Goal: Information Seeking & Learning: Compare options

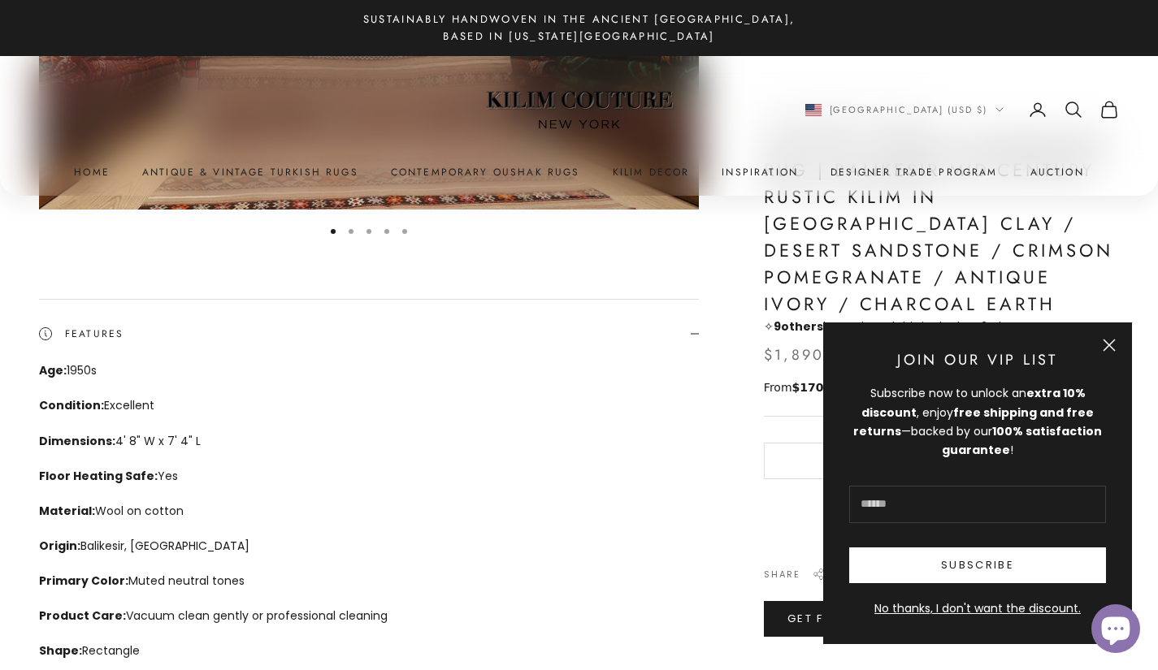
scroll to position [405, 0]
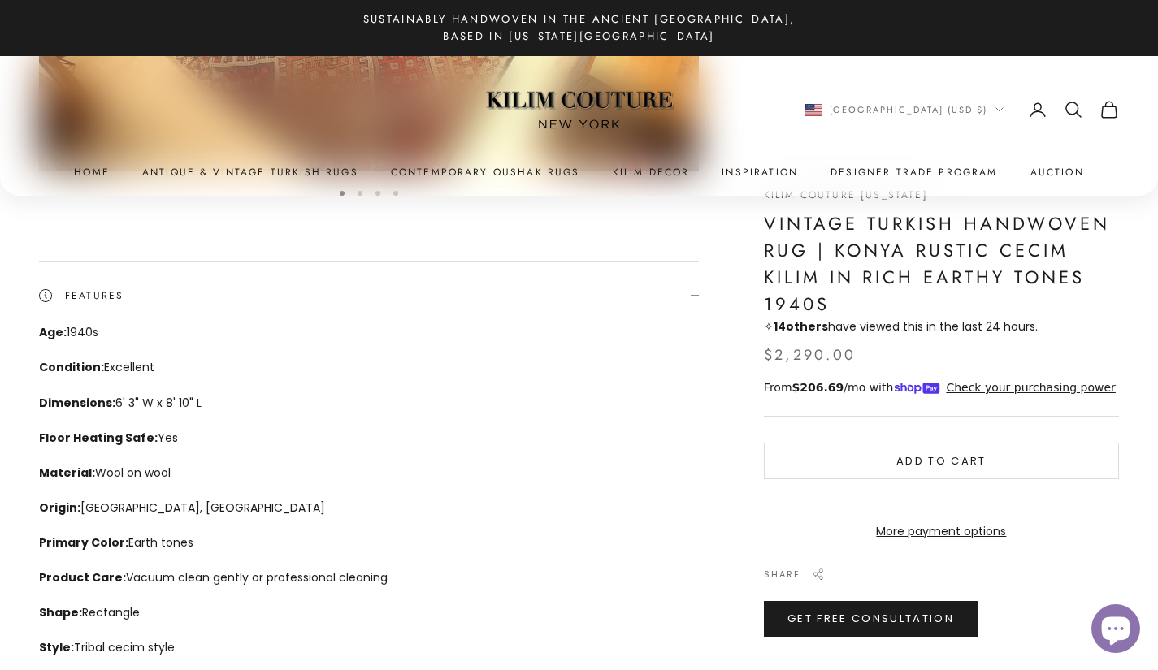
scroll to position [434, 0]
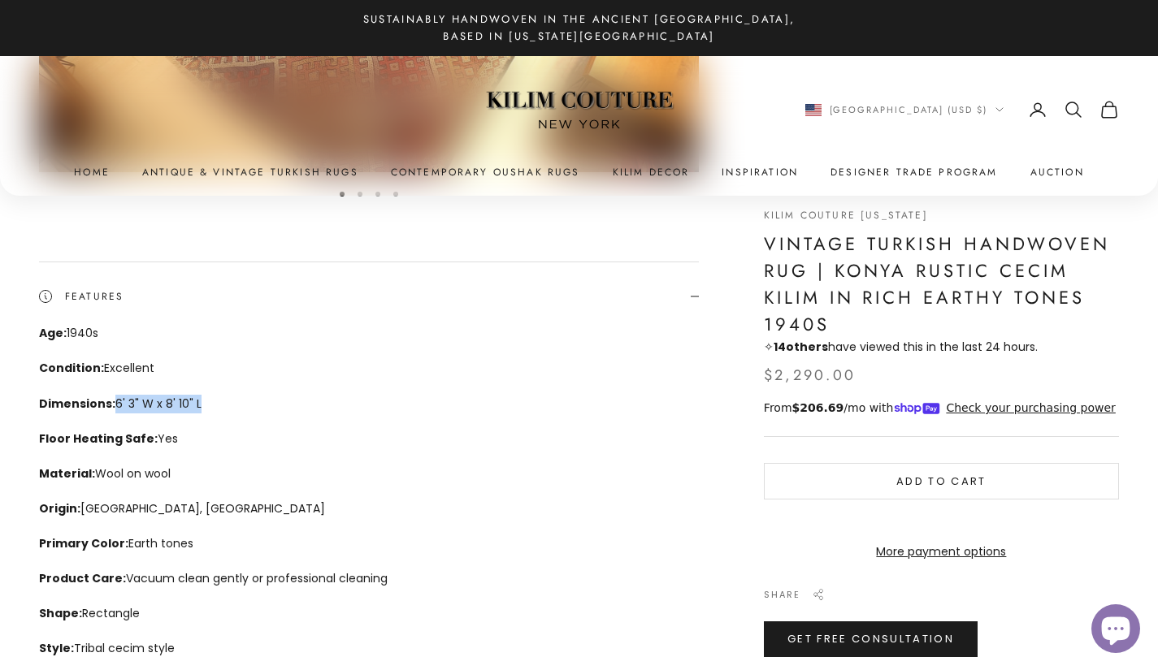
drag, startPoint x: 210, startPoint y: 405, endPoint x: 115, endPoint y: 406, distance: 95.1
click at [115, 406] on p "Dimensions: 6' 3" W x 8' 10" L" at bounding box center [360, 404] width 643 height 19
copy p "6' 3" W x 8' 10" L"
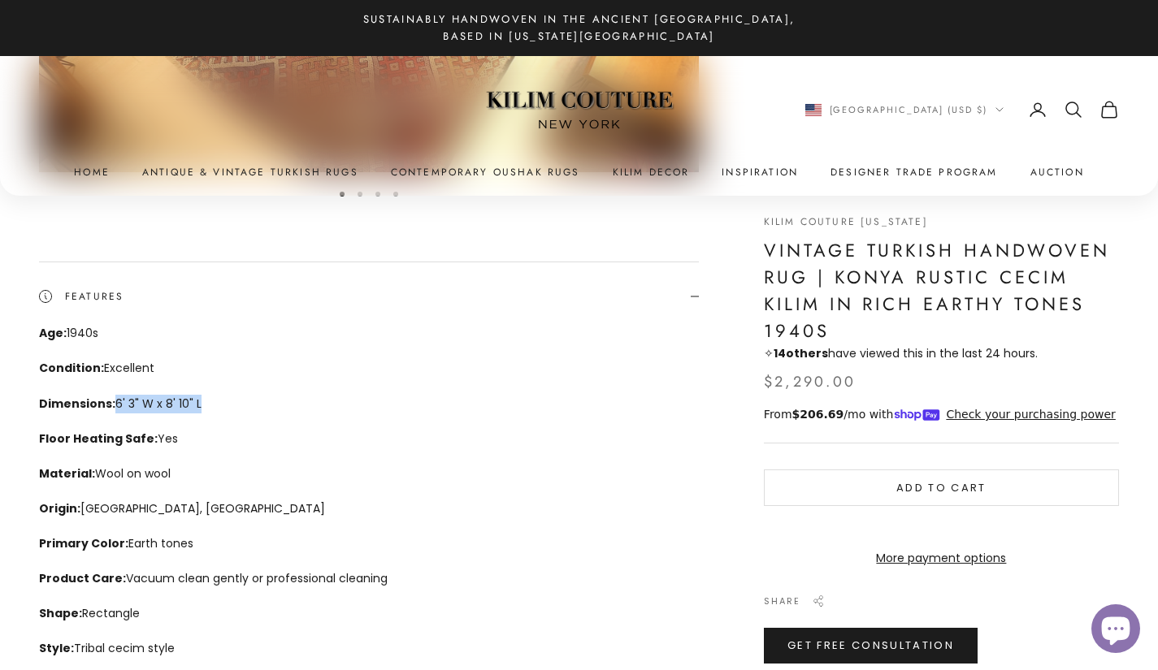
scroll to position [0, 0]
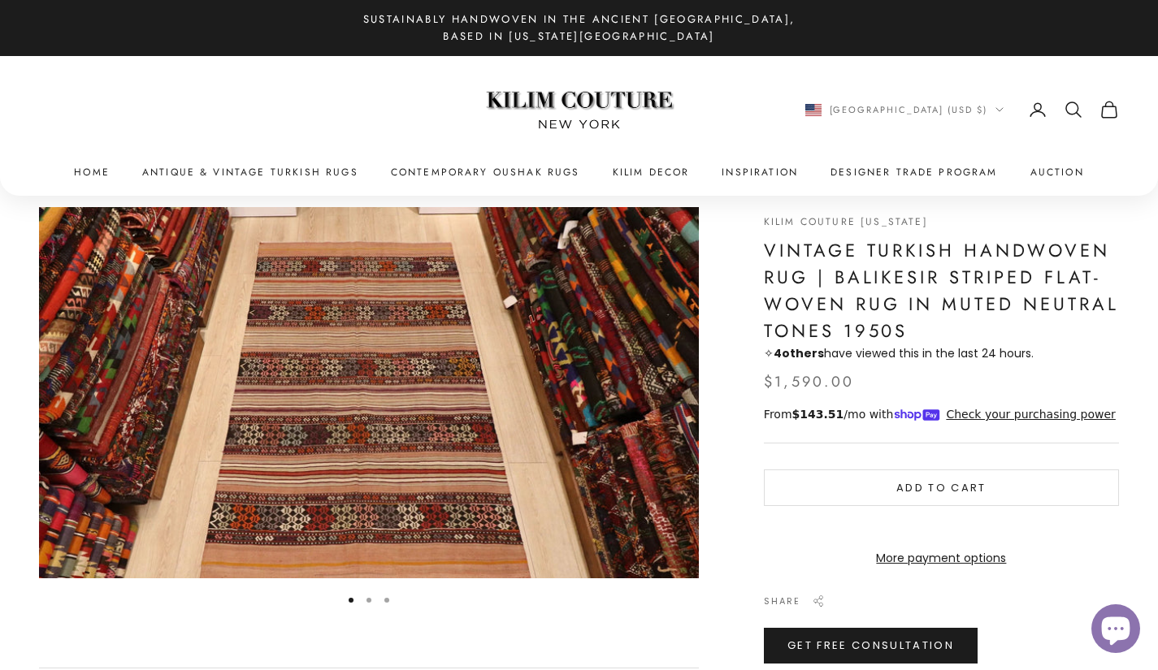
scroll to position [29, 0]
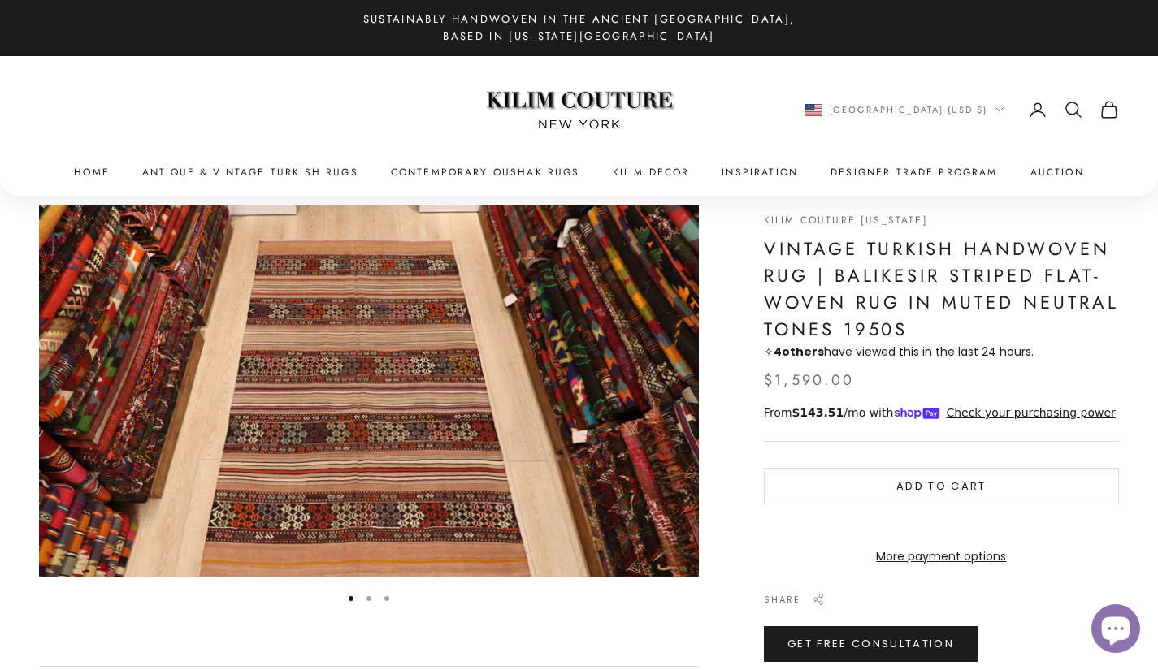
click at [370, 600] on button "Go to item 2" at bounding box center [368, 598] width 5 height 5
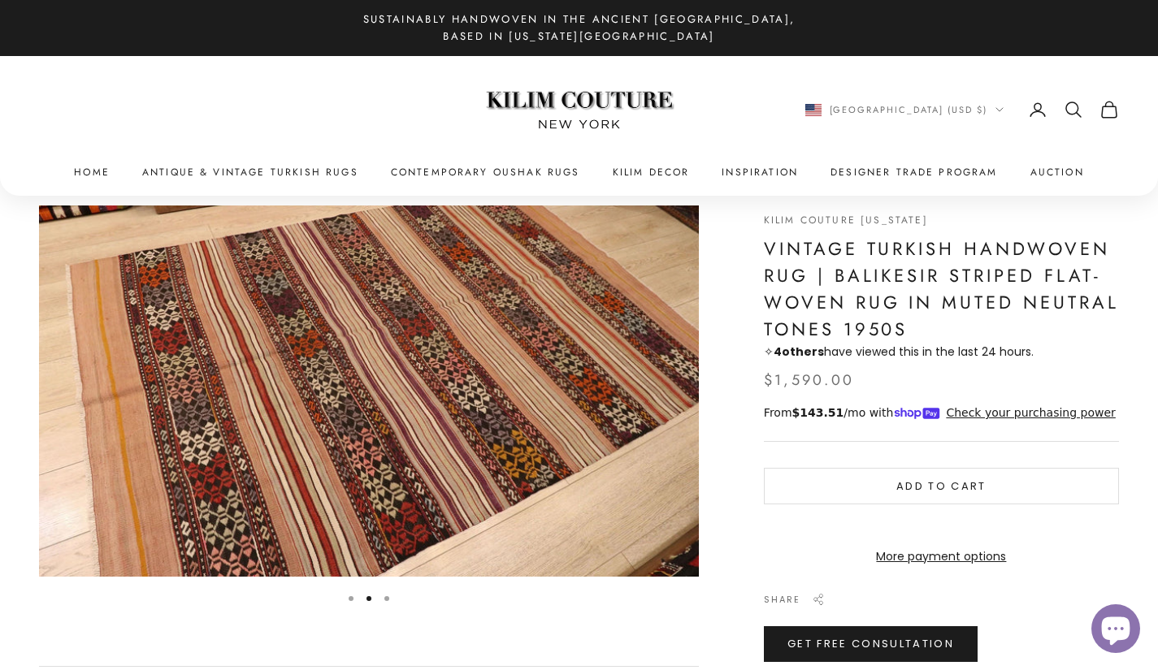
click at [389, 598] on button "Go to item 3" at bounding box center [386, 598] width 5 height 5
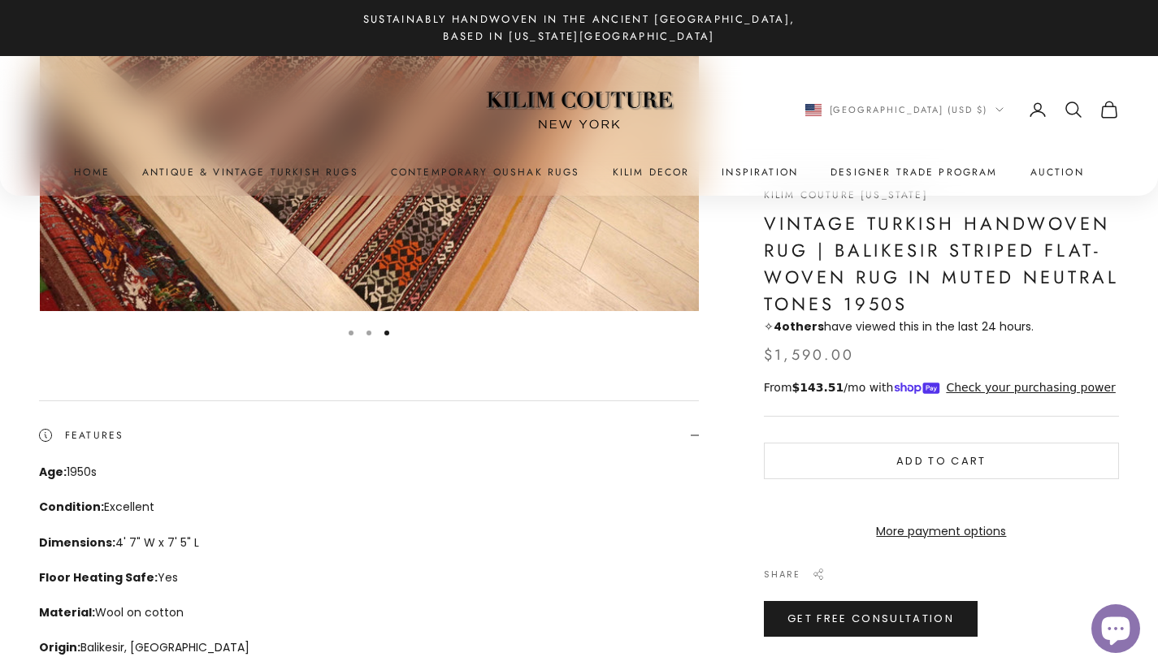
scroll to position [296, 0]
drag, startPoint x: 207, startPoint y: 539, endPoint x: 116, endPoint y: 545, distance: 91.2
click at [116, 545] on p "Dimensions: 4' 7" W x 7' 5" L" at bounding box center [360, 542] width 643 height 19
copy p "4' 7" W x 7' 5" L"
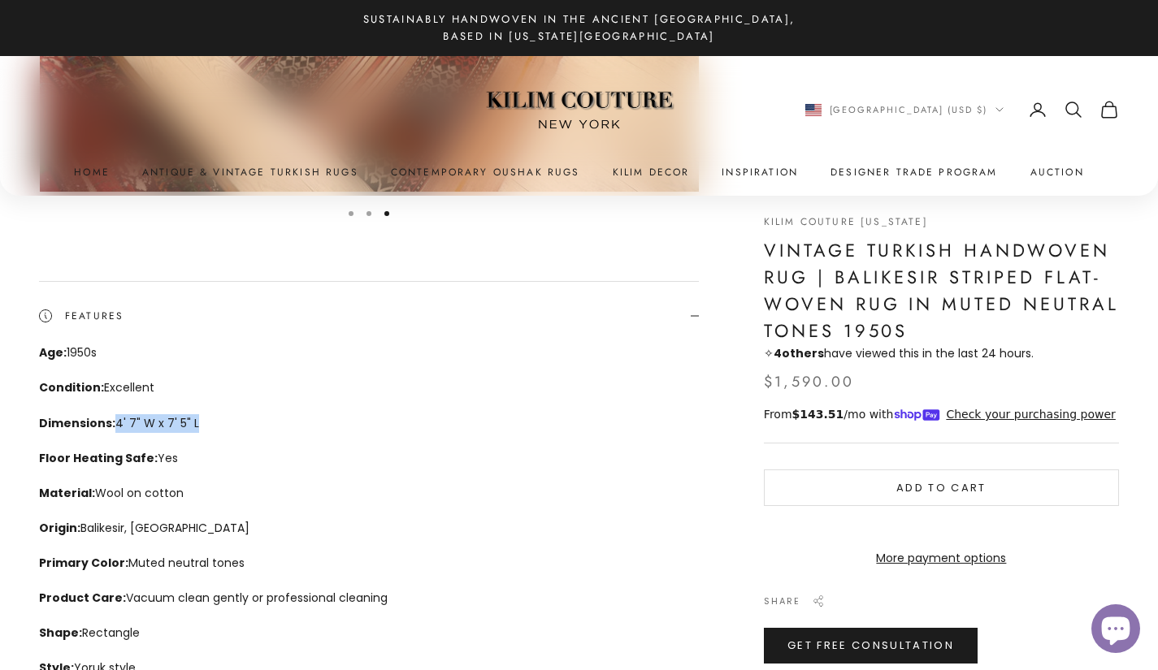
scroll to position [401, 0]
